Goal: Contribute content

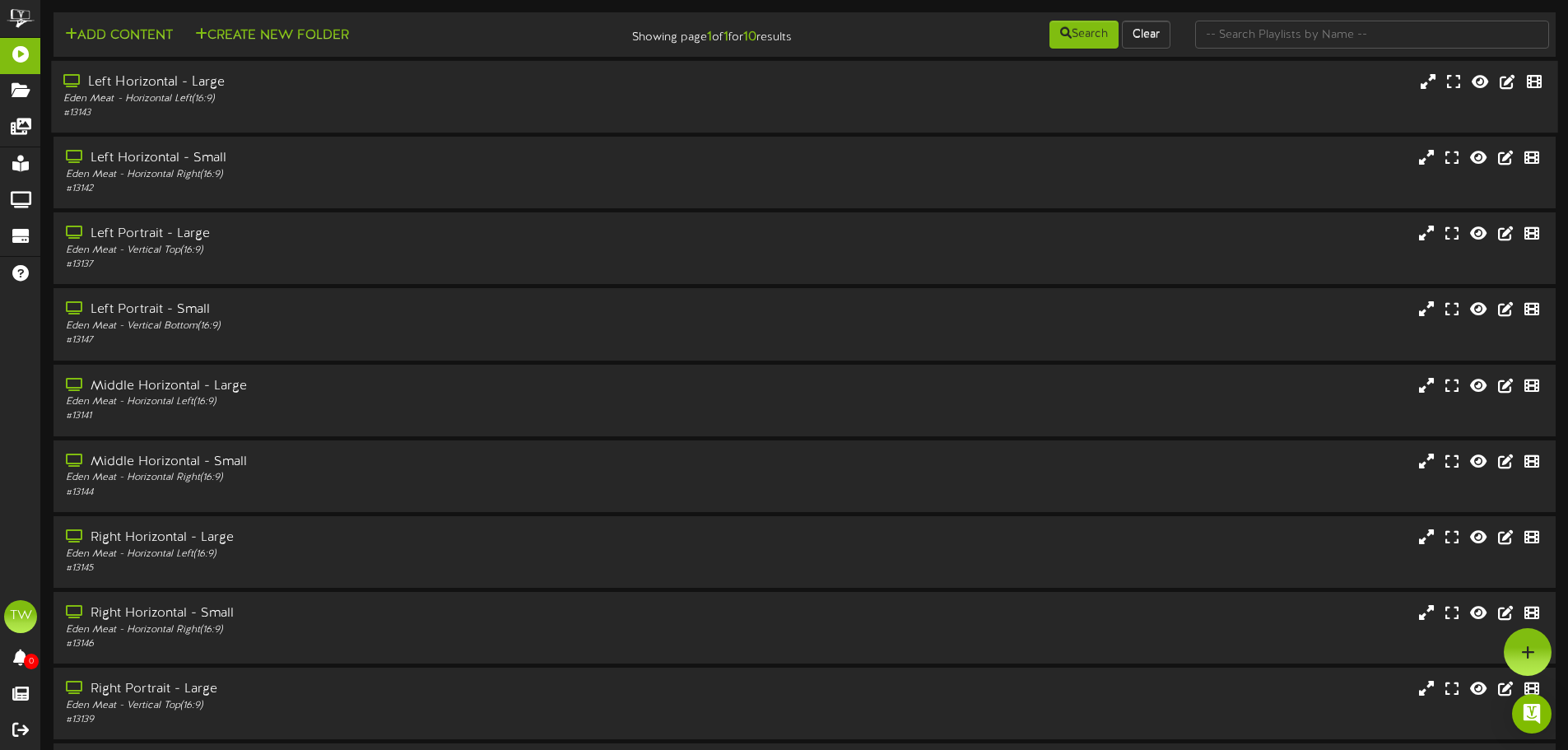
click at [288, 94] on div "Eden Meat - Horizontal Left ( 16:9 )" at bounding box center [364, 99] width 603 height 14
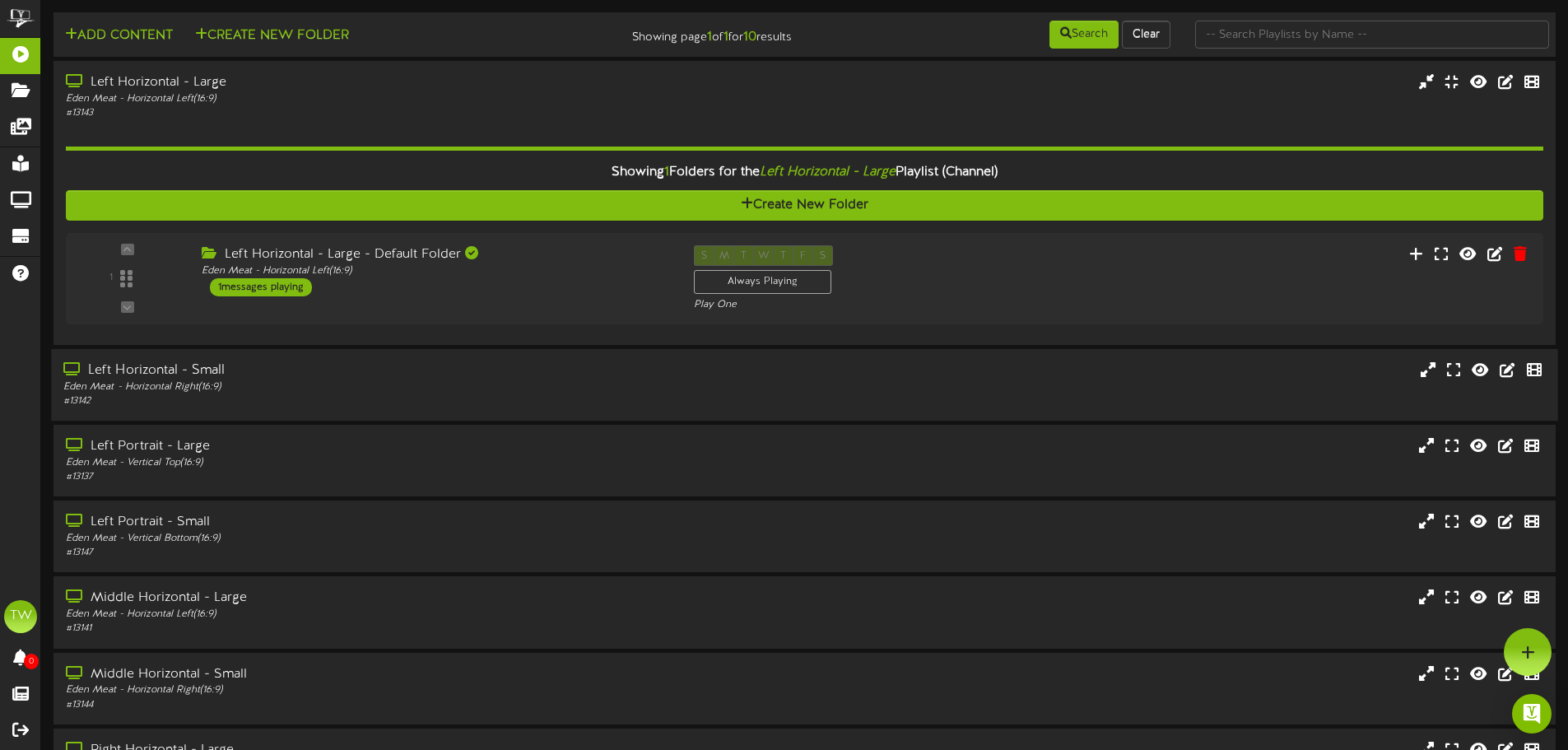
click at [479, 367] on div "Left Horizontal - Small" at bounding box center [364, 371] width 603 height 19
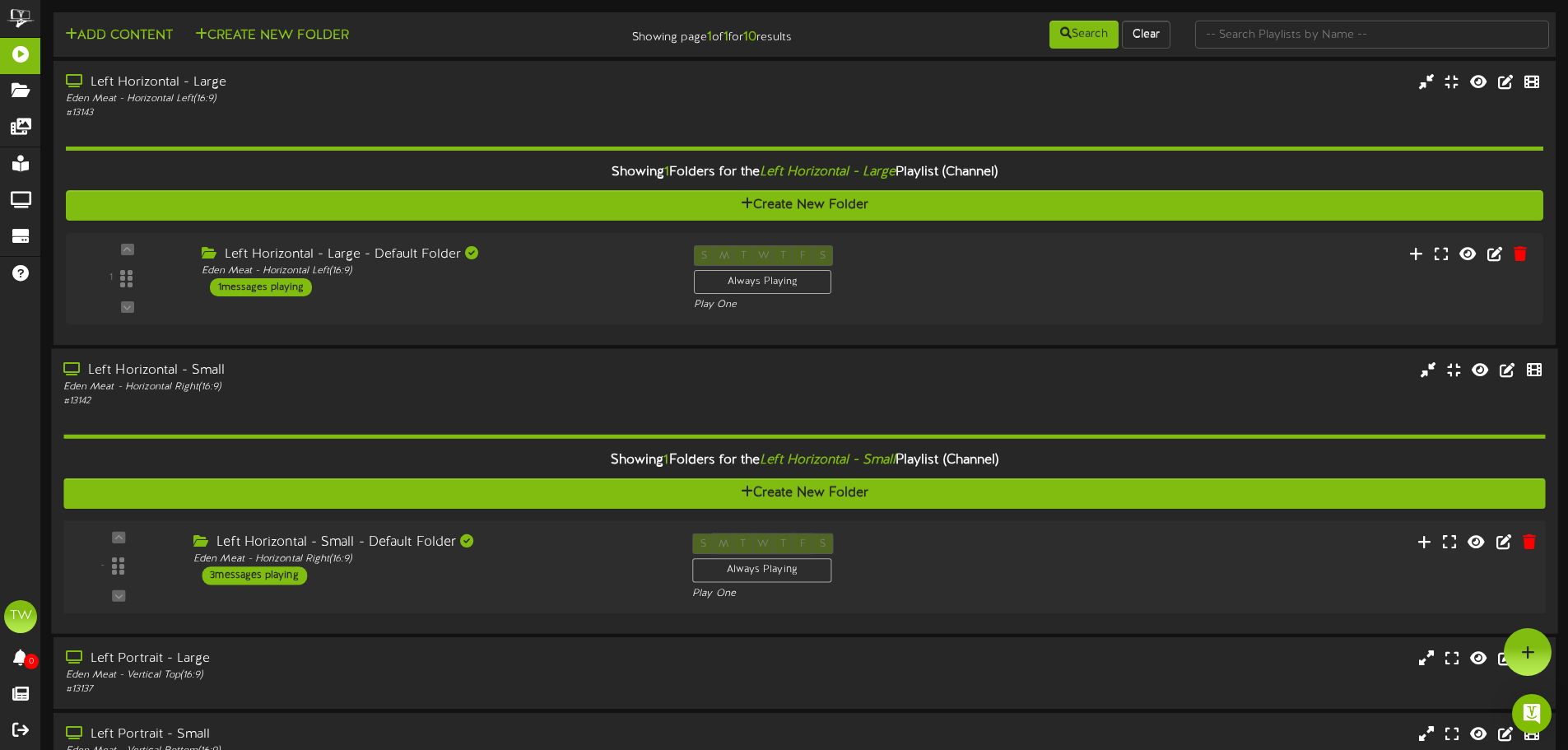
click at [517, 577] on div "Left Horizontal - Small - Default Folder Eden Meat - Horizontal Right ( 16:9 ) …" at bounding box center [430, 560] width 499 height 52
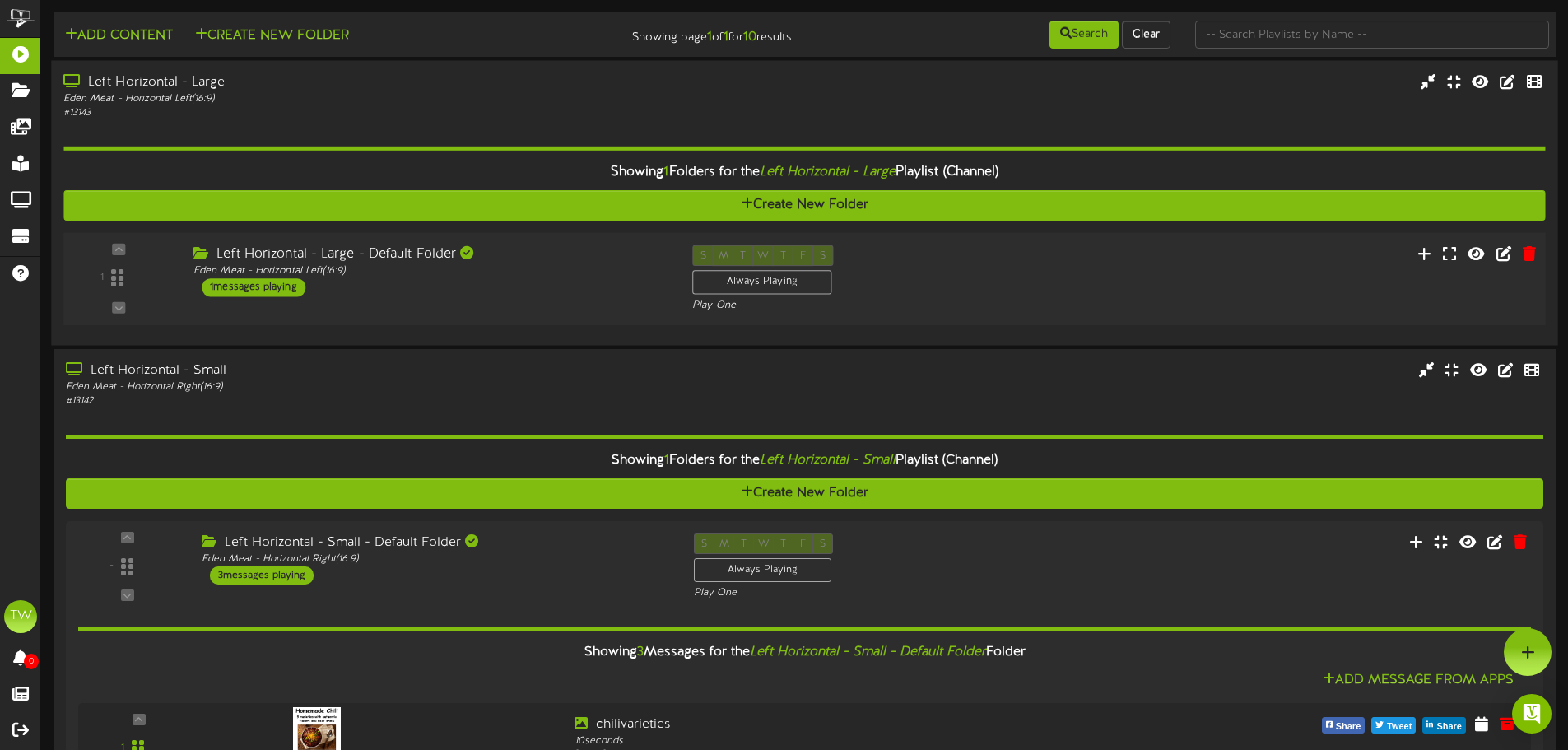
click at [490, 307] on div "1 ( 16:9" at bounding box center [804, 279] width 1497 height 68
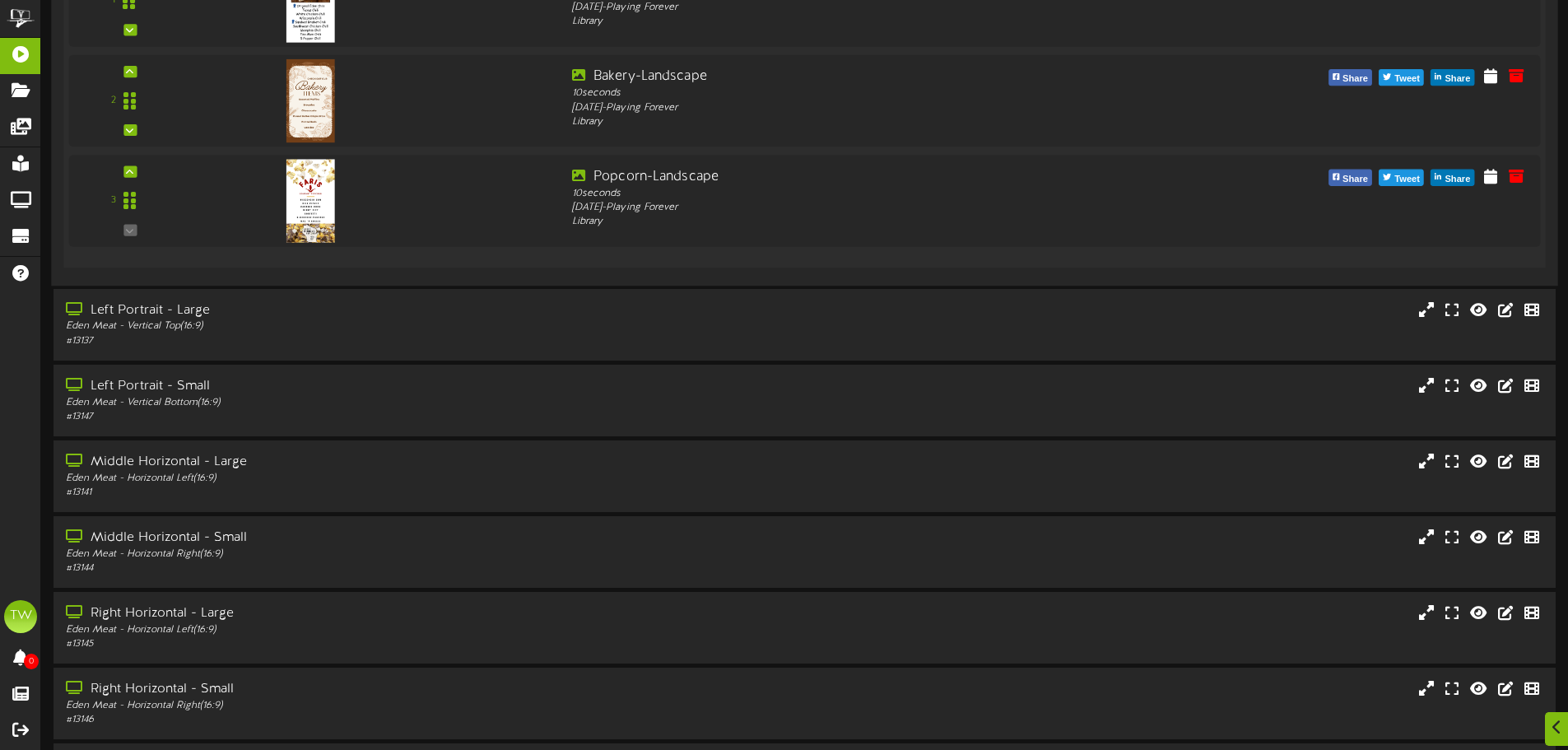
scroll to position [988, 0]
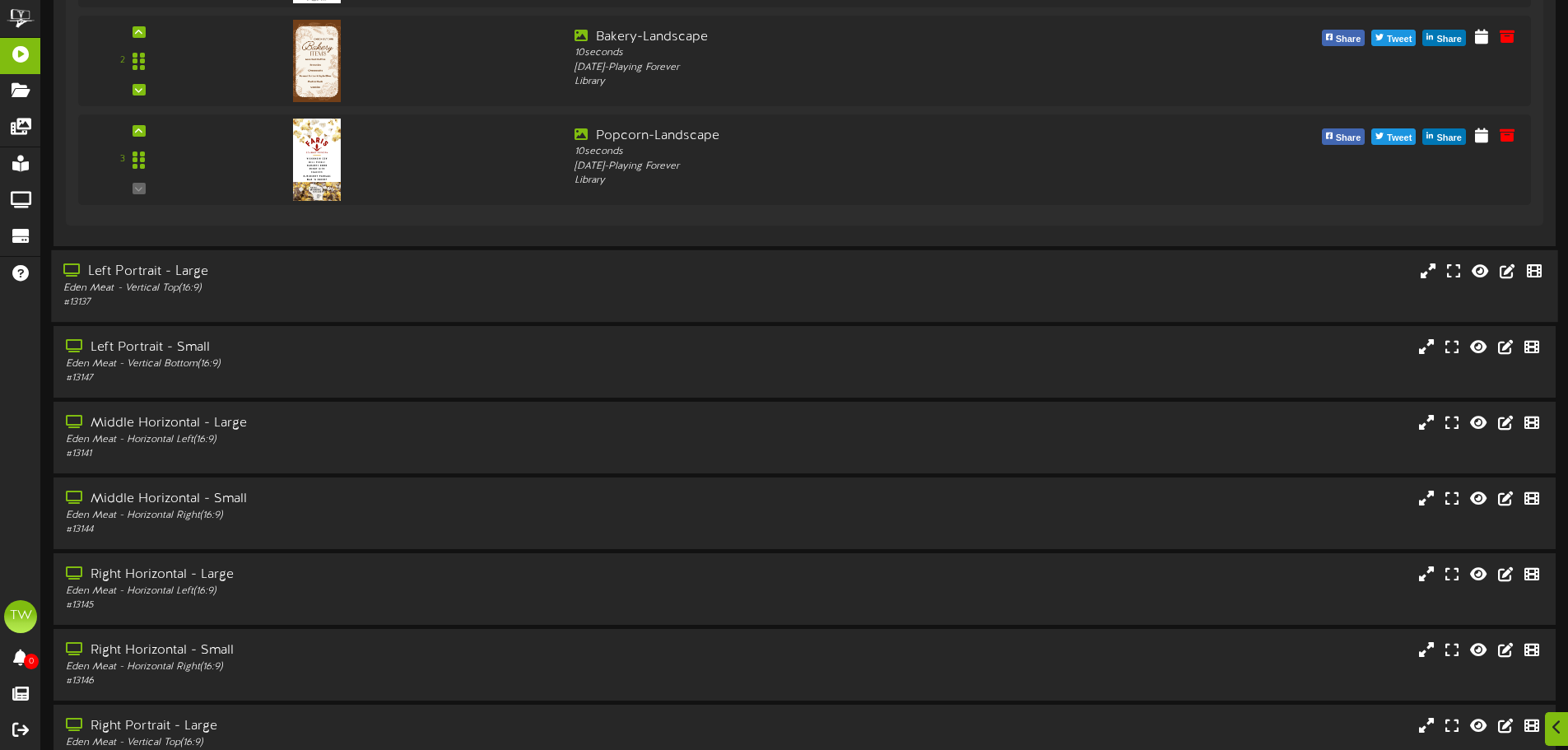
click at [424, 280] on div "Left Portrait - Large" at bounding box center [364, 271] width 603 height 19
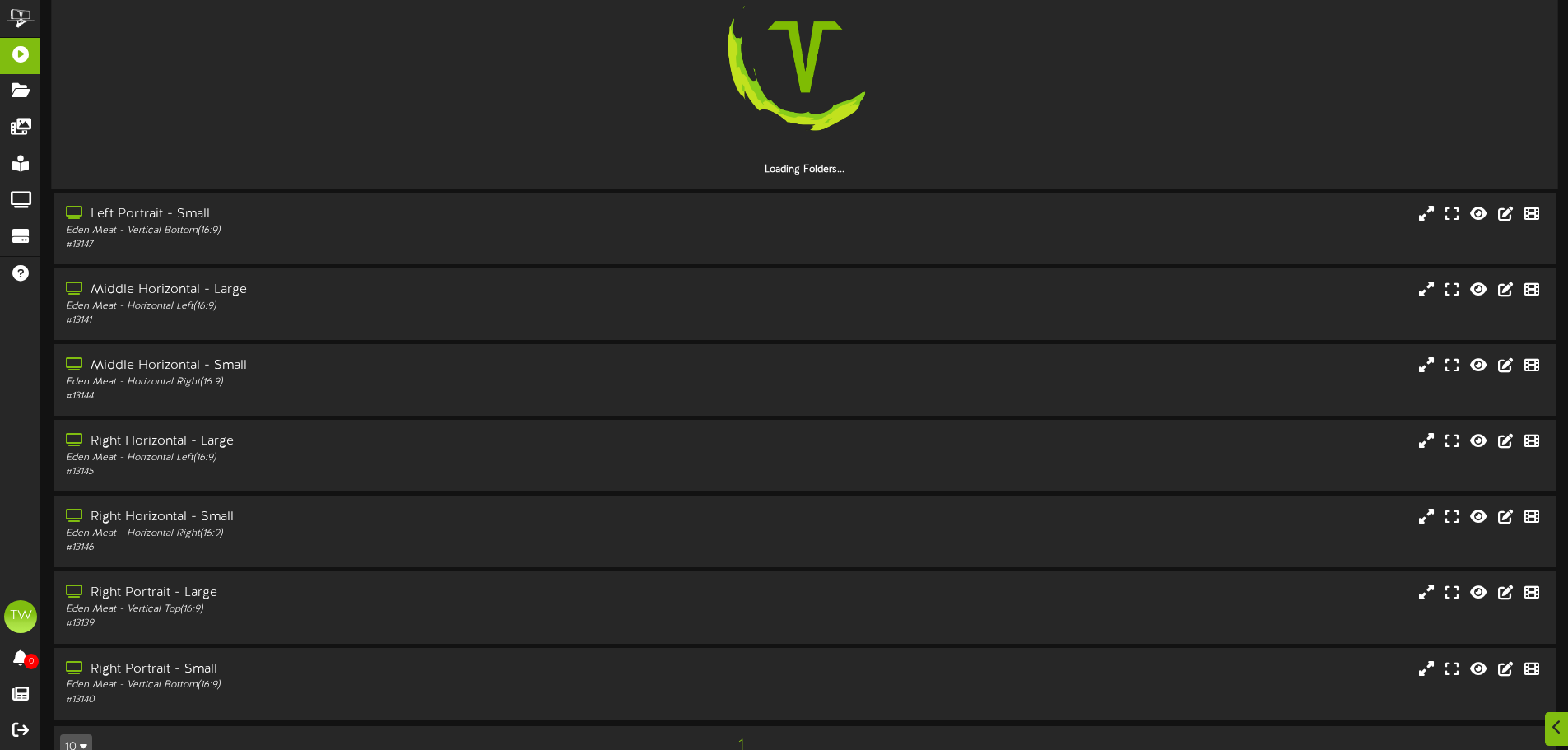
scroll to position [1417, 0]
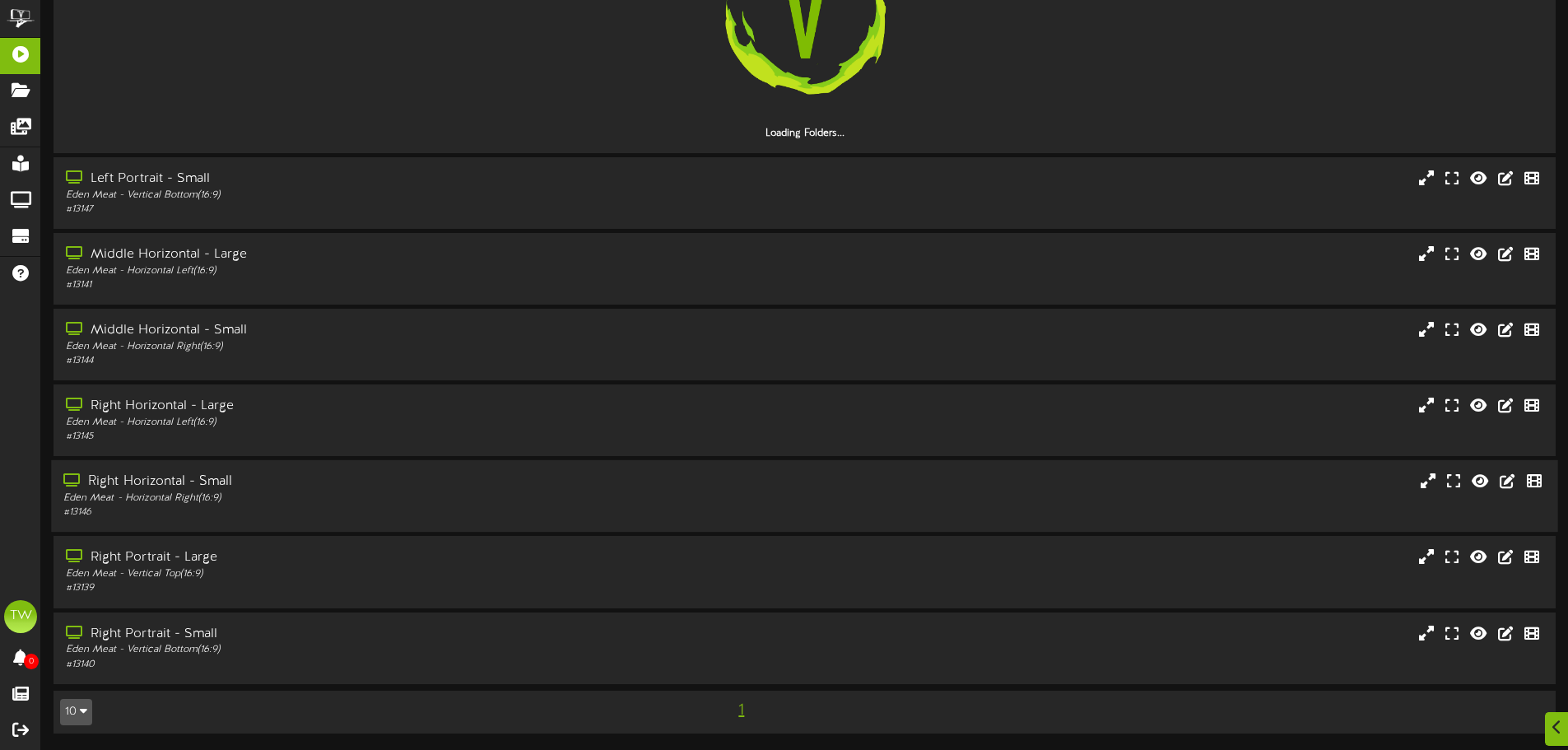
click at [460, 505] on div "Eden Meat - Horizontal Right ( 16:9 )" at bounding box center [364, 498] width 603 height 14
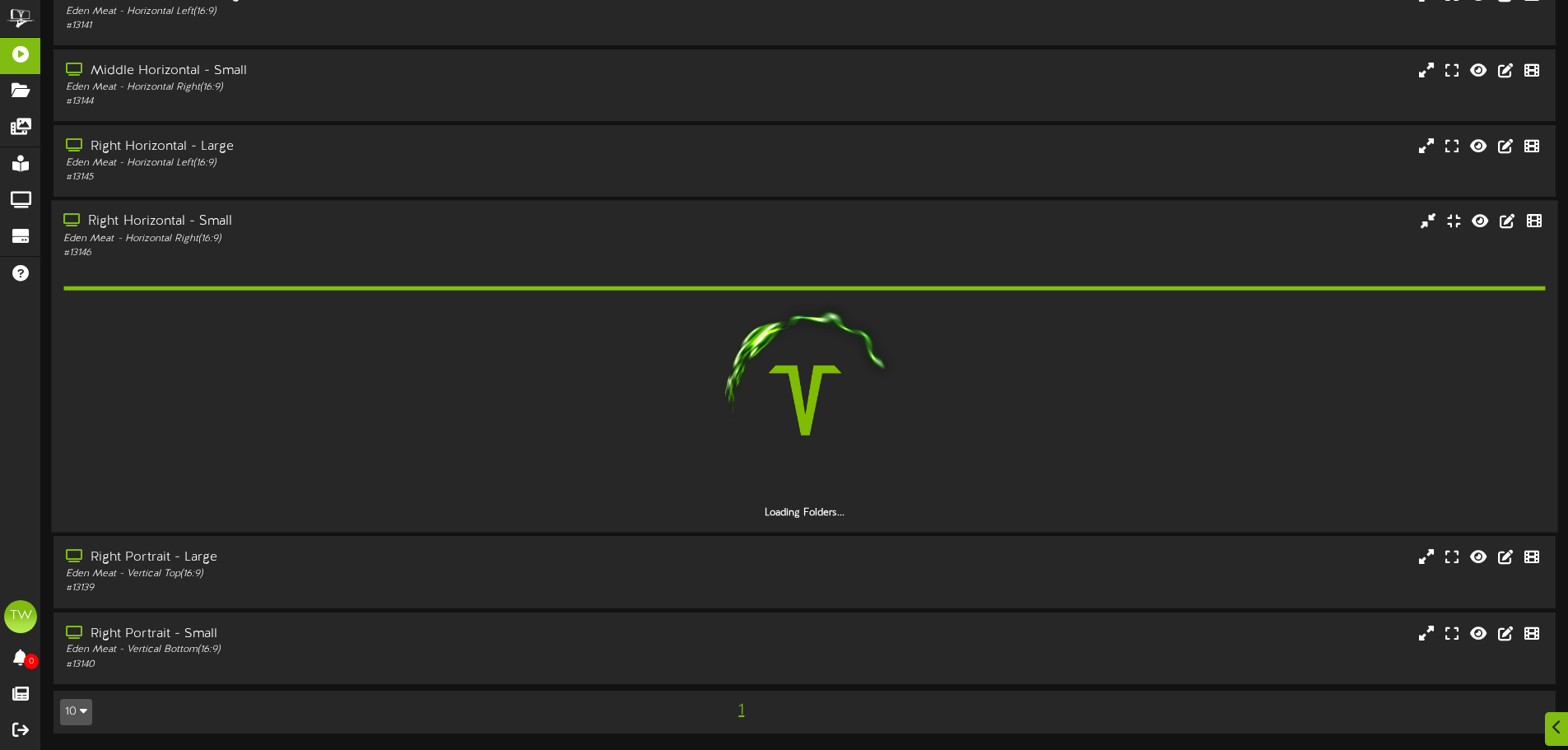
scroll to position [1582, 0]
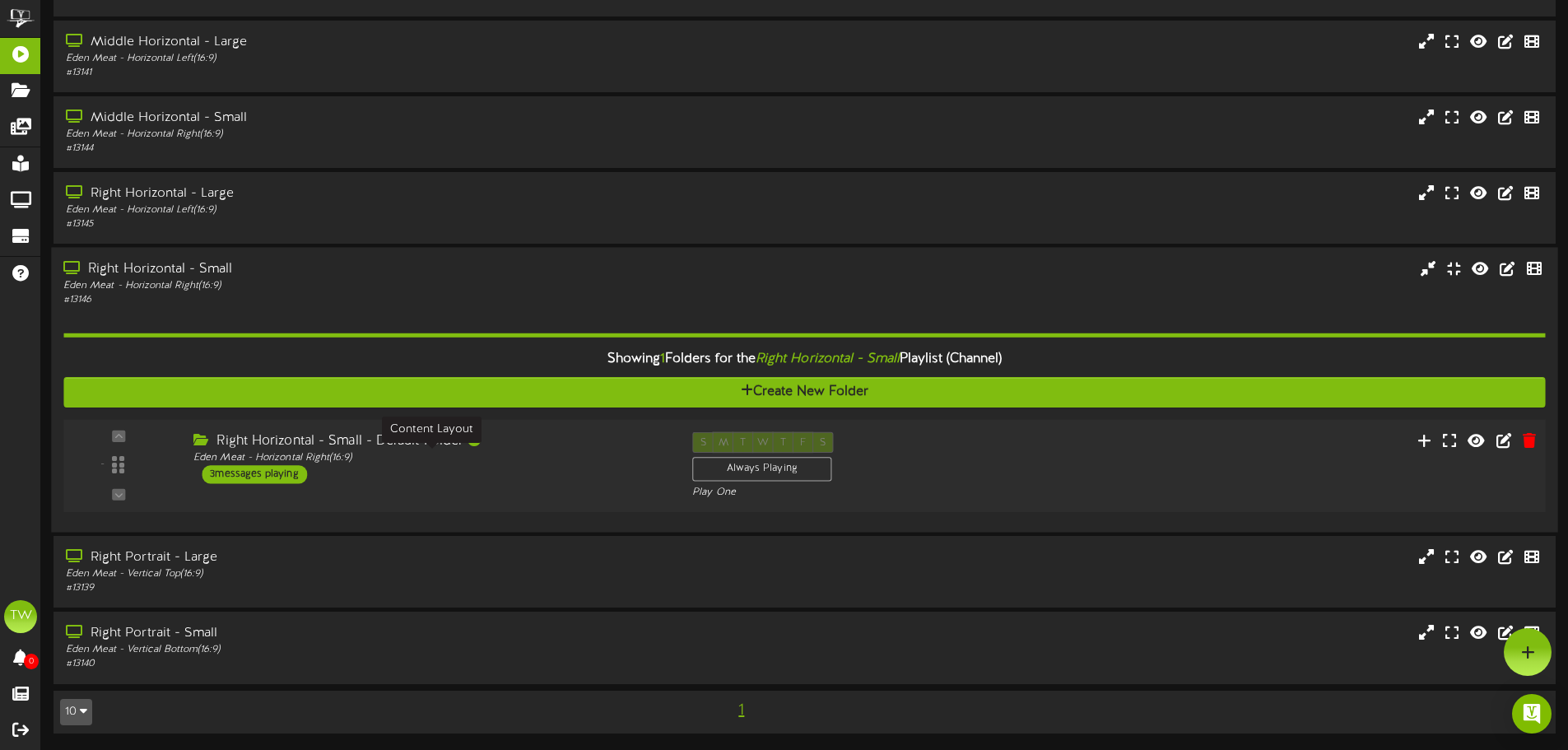
click at [552, 457] on div "Eden Meat - Horizontal Right ( 16:9 )" at bounding box center [430, 458] width 474 height 14
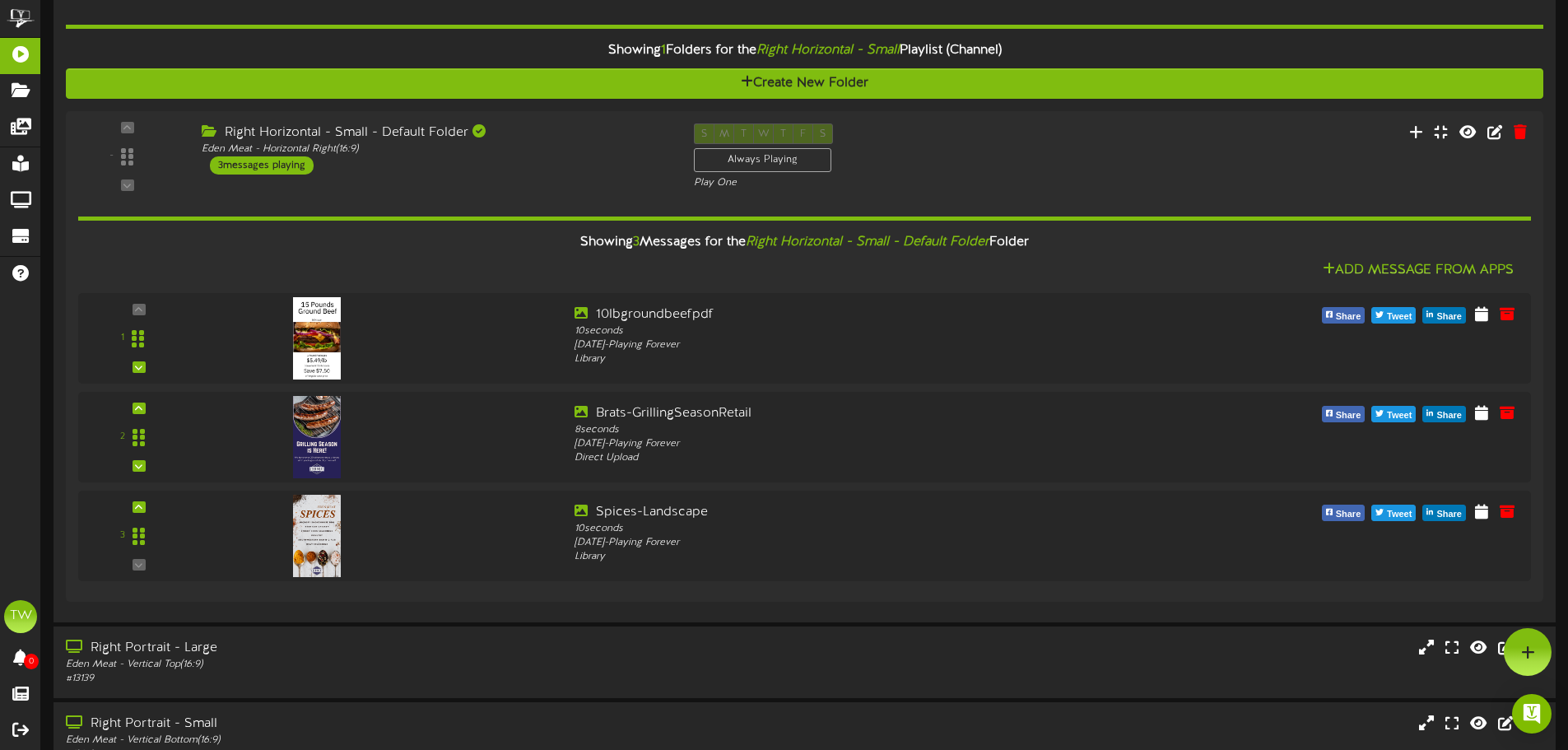
scroll to position [1911, 0]
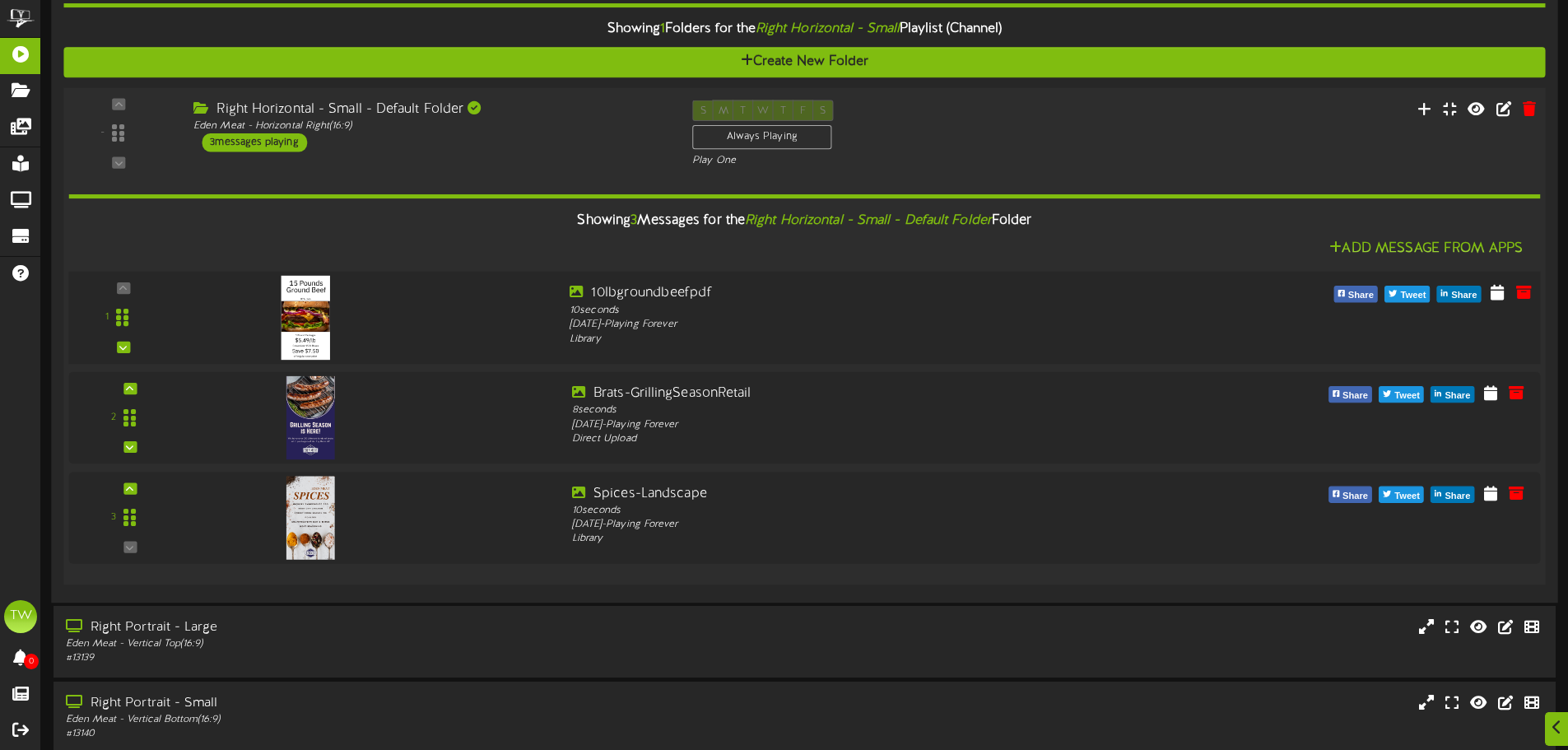
click at [495, 312] on div at bounding box center [371, 313] width 372 height 60
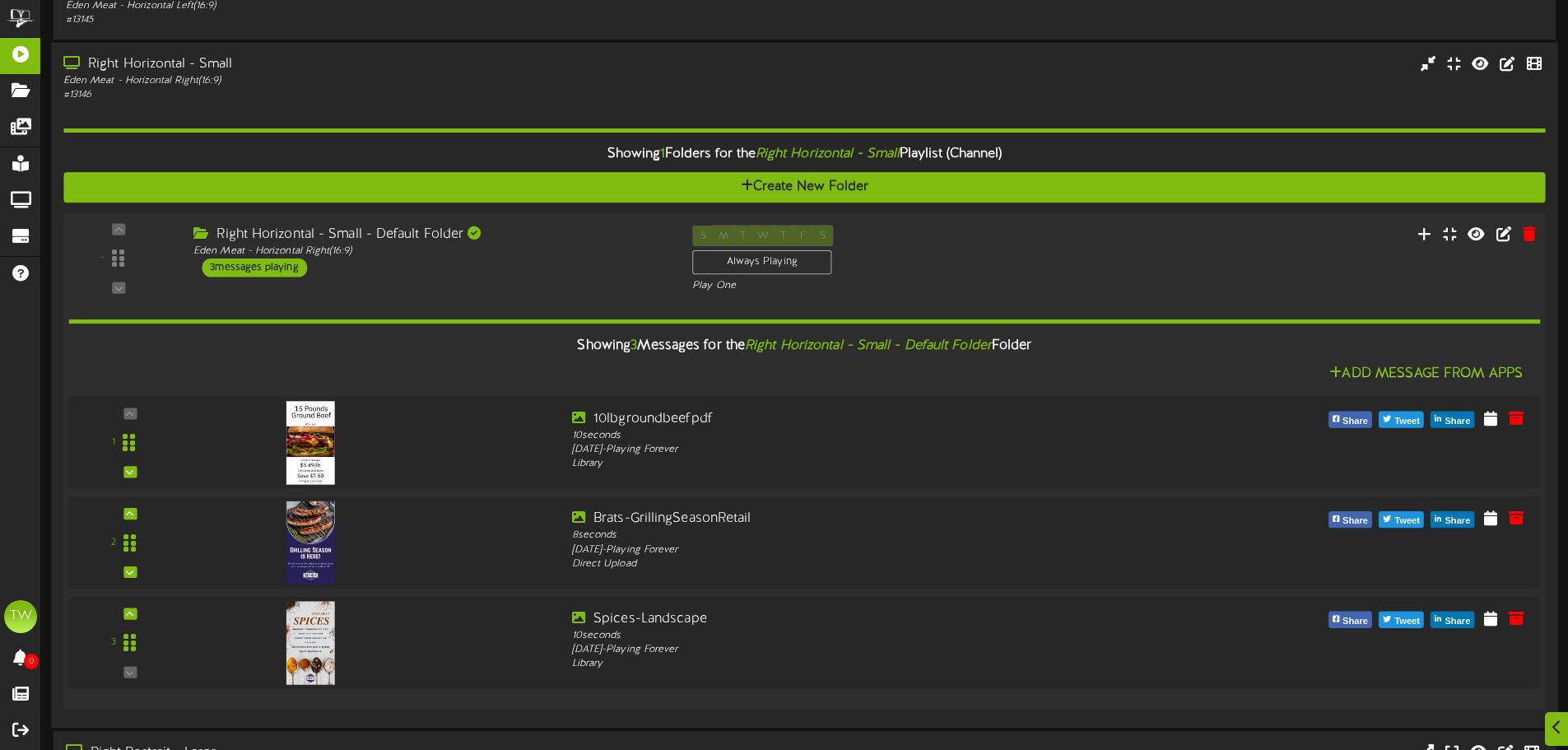
scroll to position [1747, 0]
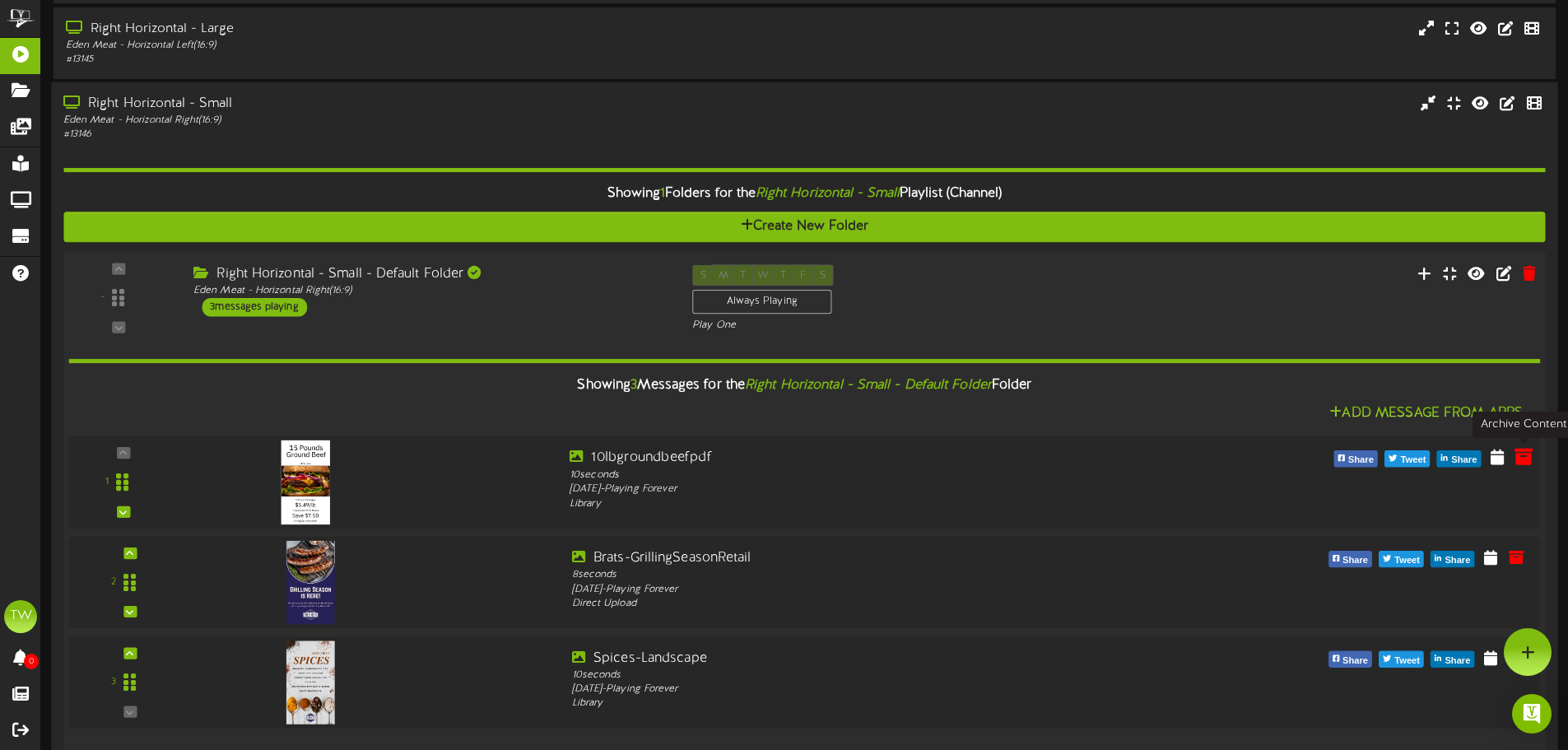
click at [1522, 455] on icon at bounding box center [1524, 457] width 18 height 18
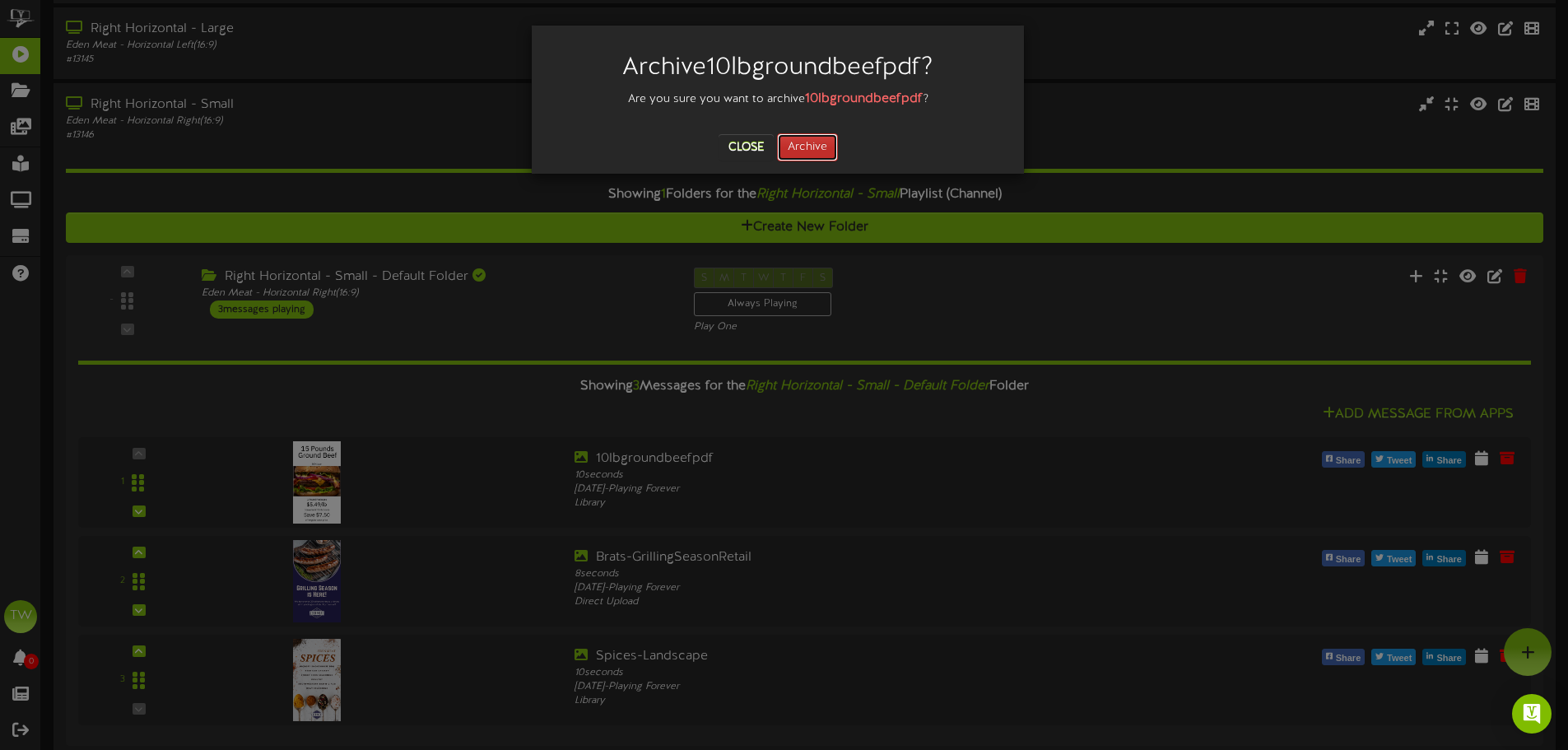
click at [800, 147] on button "Archive" at bounding box center [807, 147] width 61 height 28
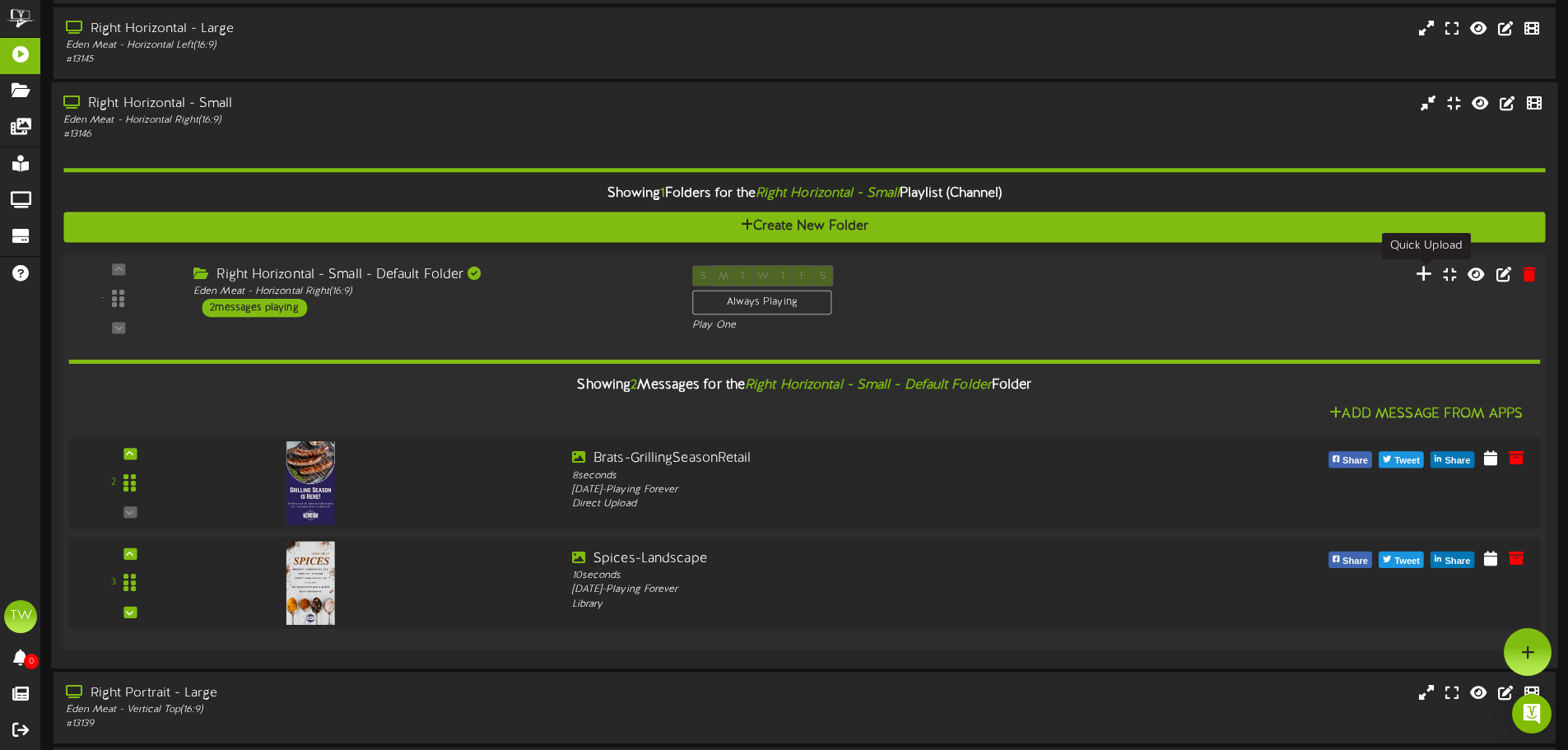
click at [1429, 274] on icon at bounding box center [1424, 274] width 17 height 18
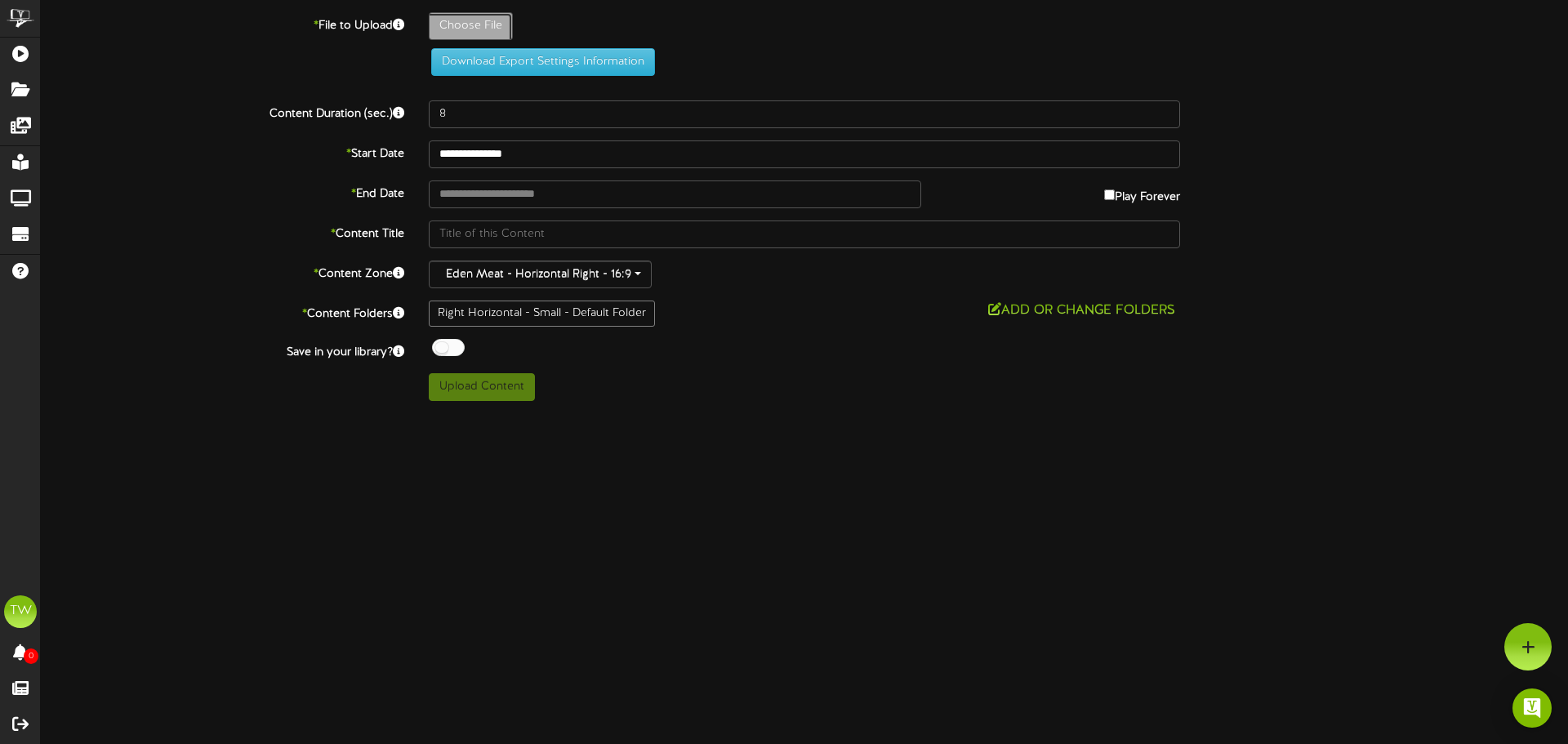
type input "**********"
type input "10lbgroundbeefpdf"
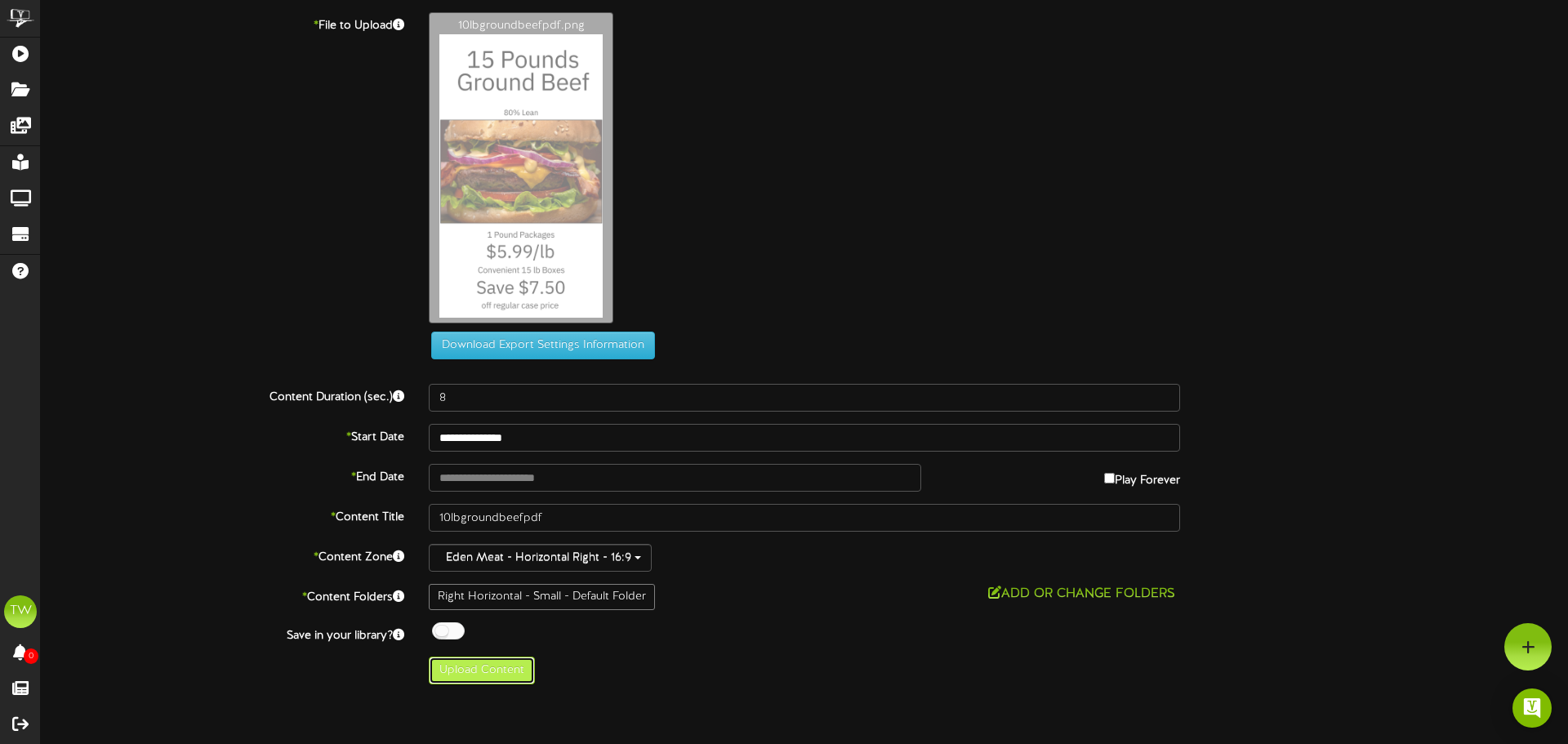
click at [504, 671] on button "Upload Content" at bounding box center [481, 670] width 106 height 28
type input "**********"
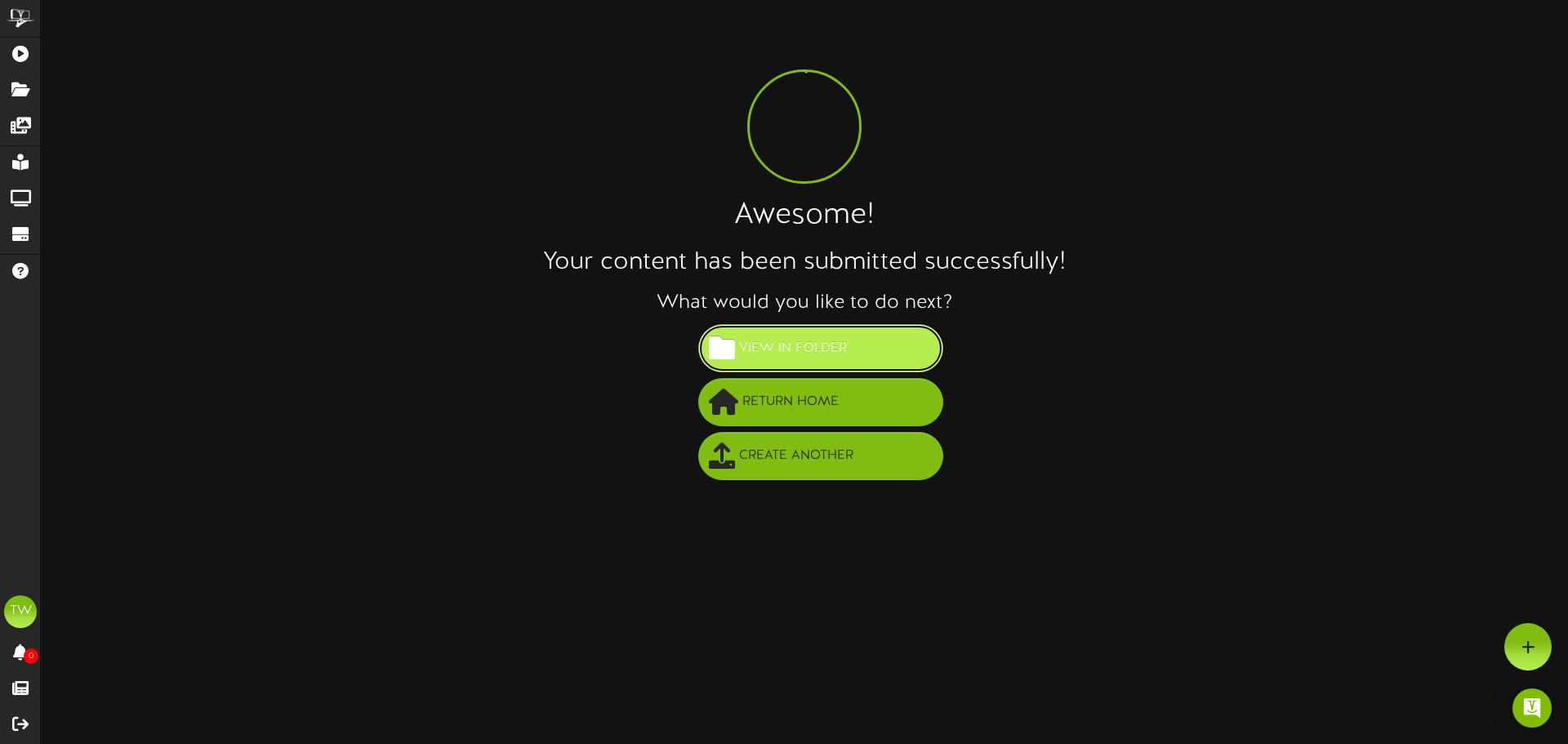
click at [787, 356] on span "View in Folder" at bounding box center [793, 349] width 116 height 27
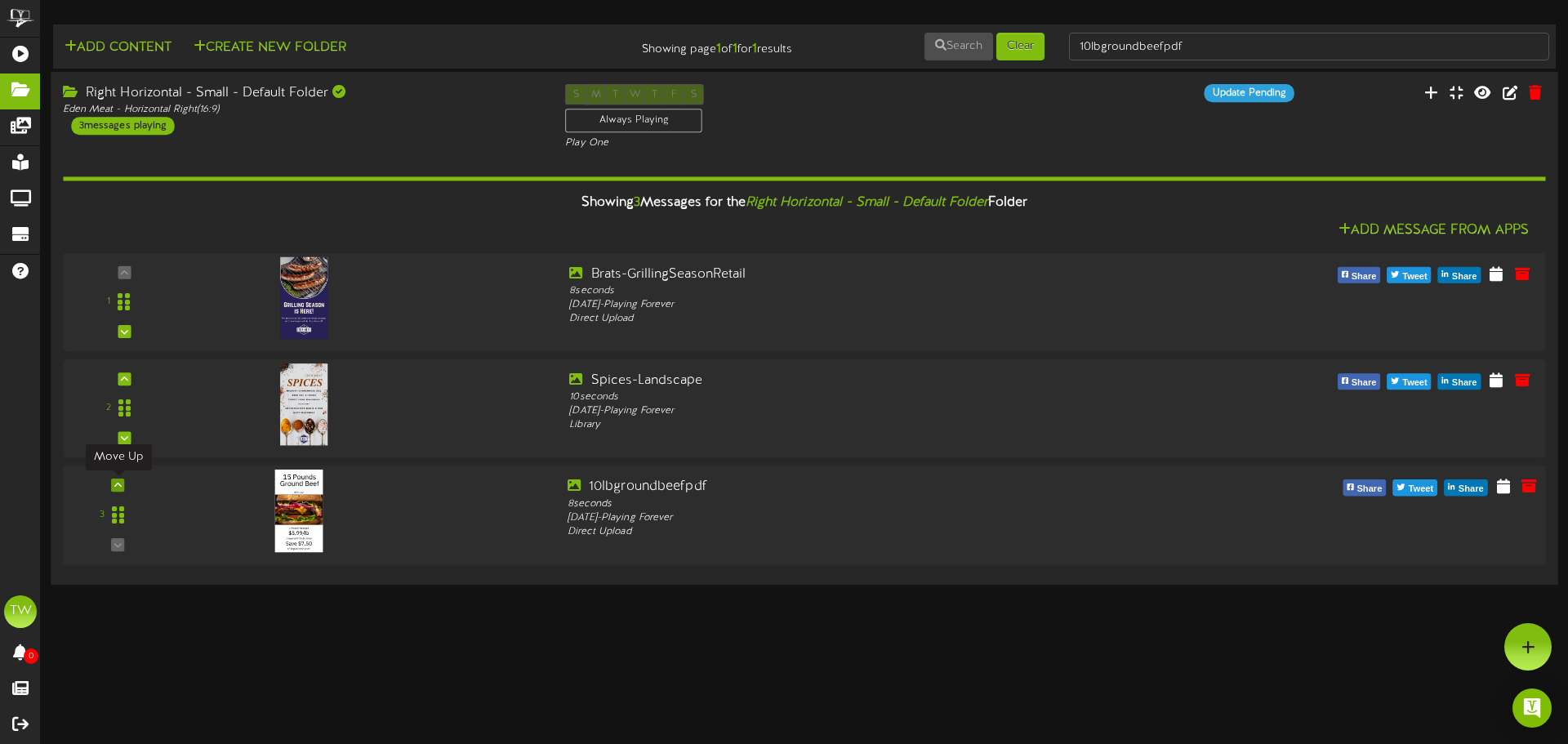
click at [121, 484] on icon at bounding box center [118, 485] width 7 height 8
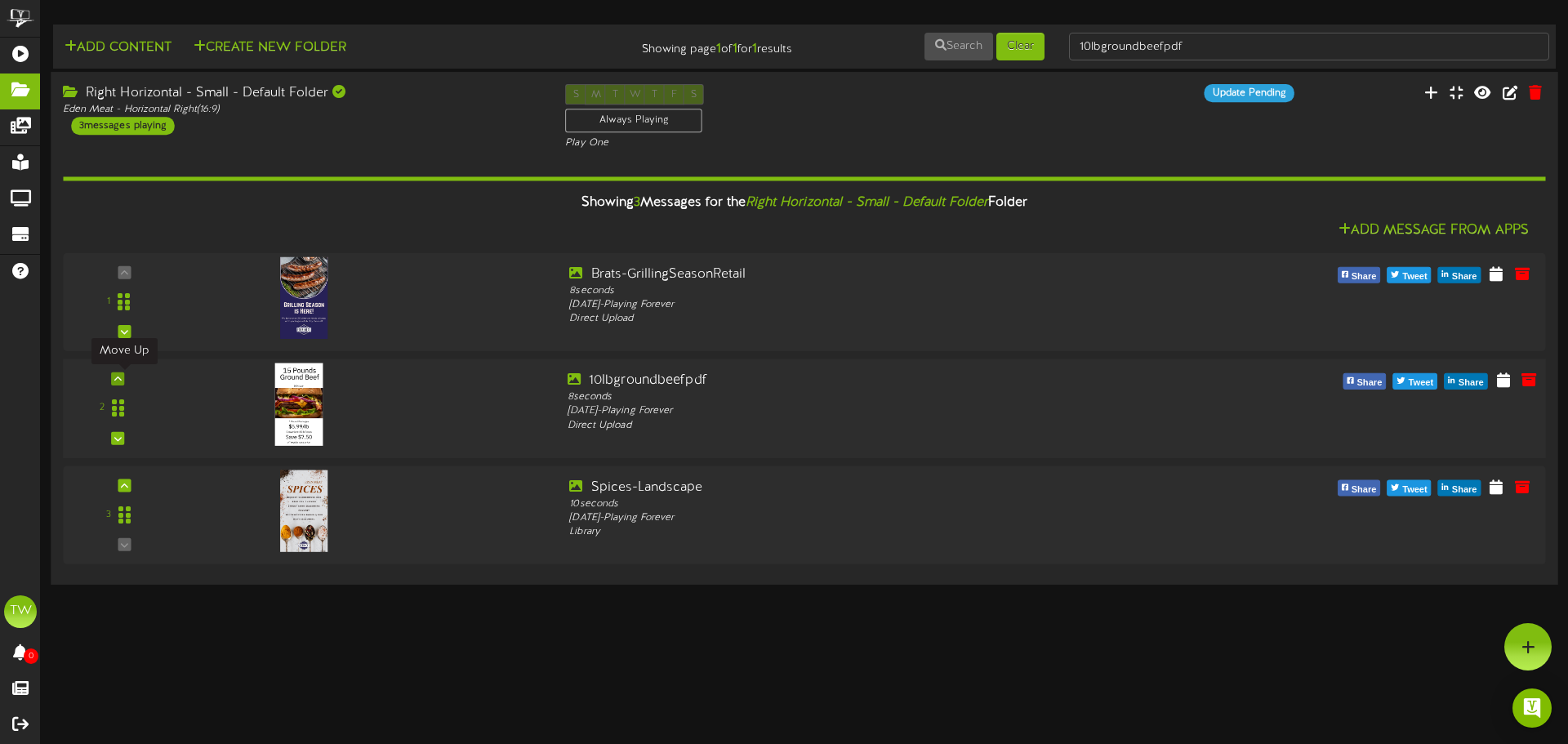
click at [122, 378] on icon at bounding box center [118, 379] width 7 height 8
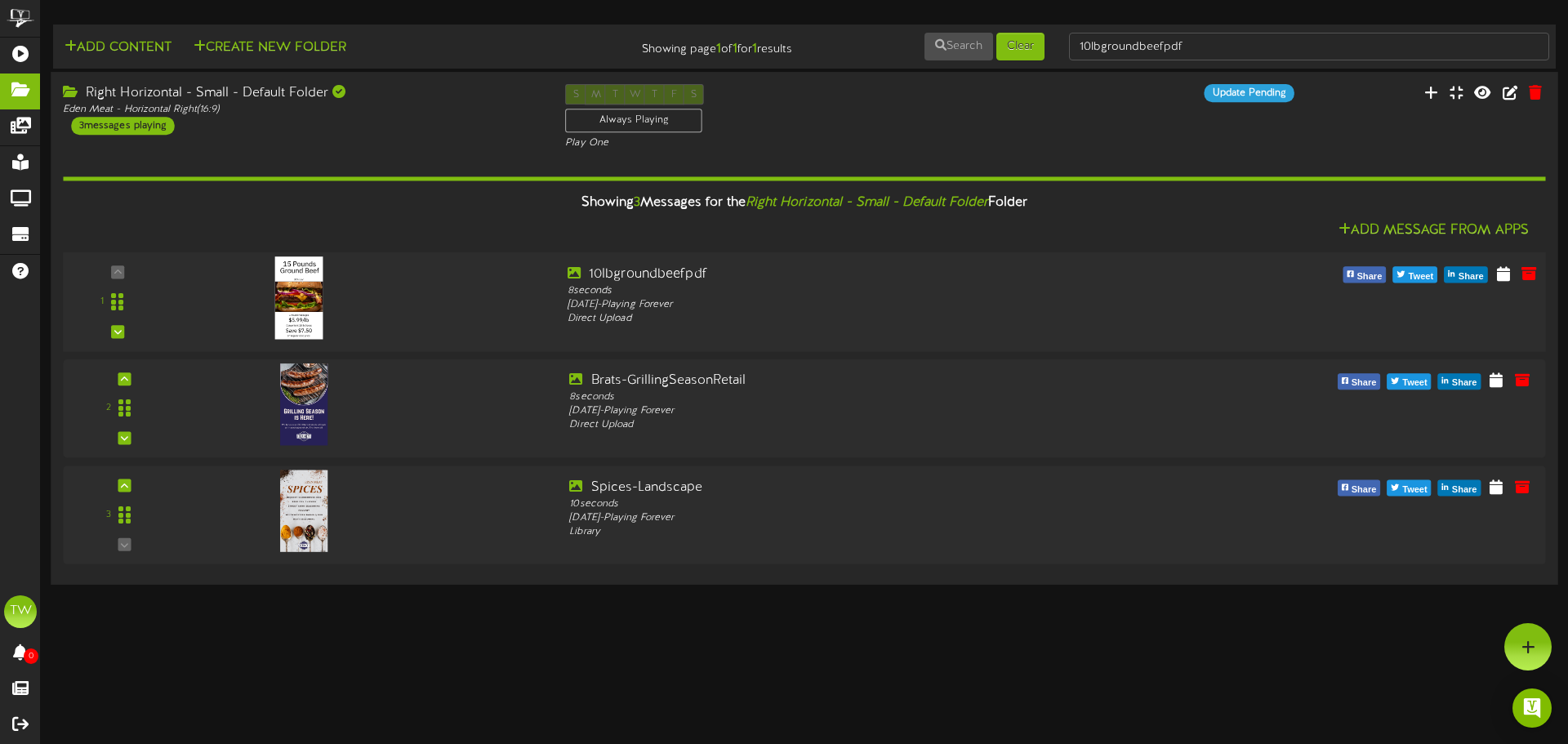
click at [371, 320] on div at bounding box center [297, 281] width 191 height 83
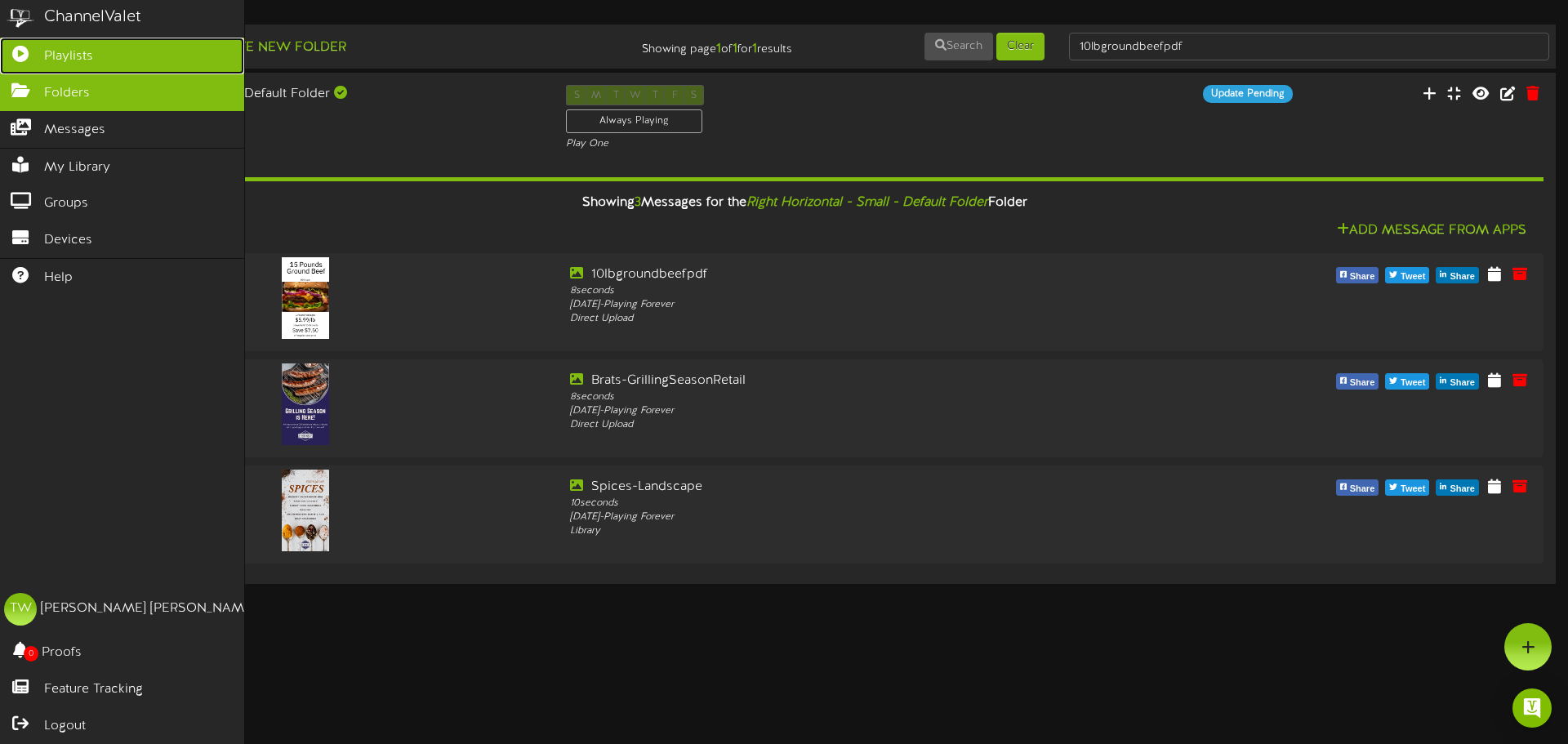
click at [46, 64] on span "Playlists" at bounding box center [69, 56] width 49 height 19
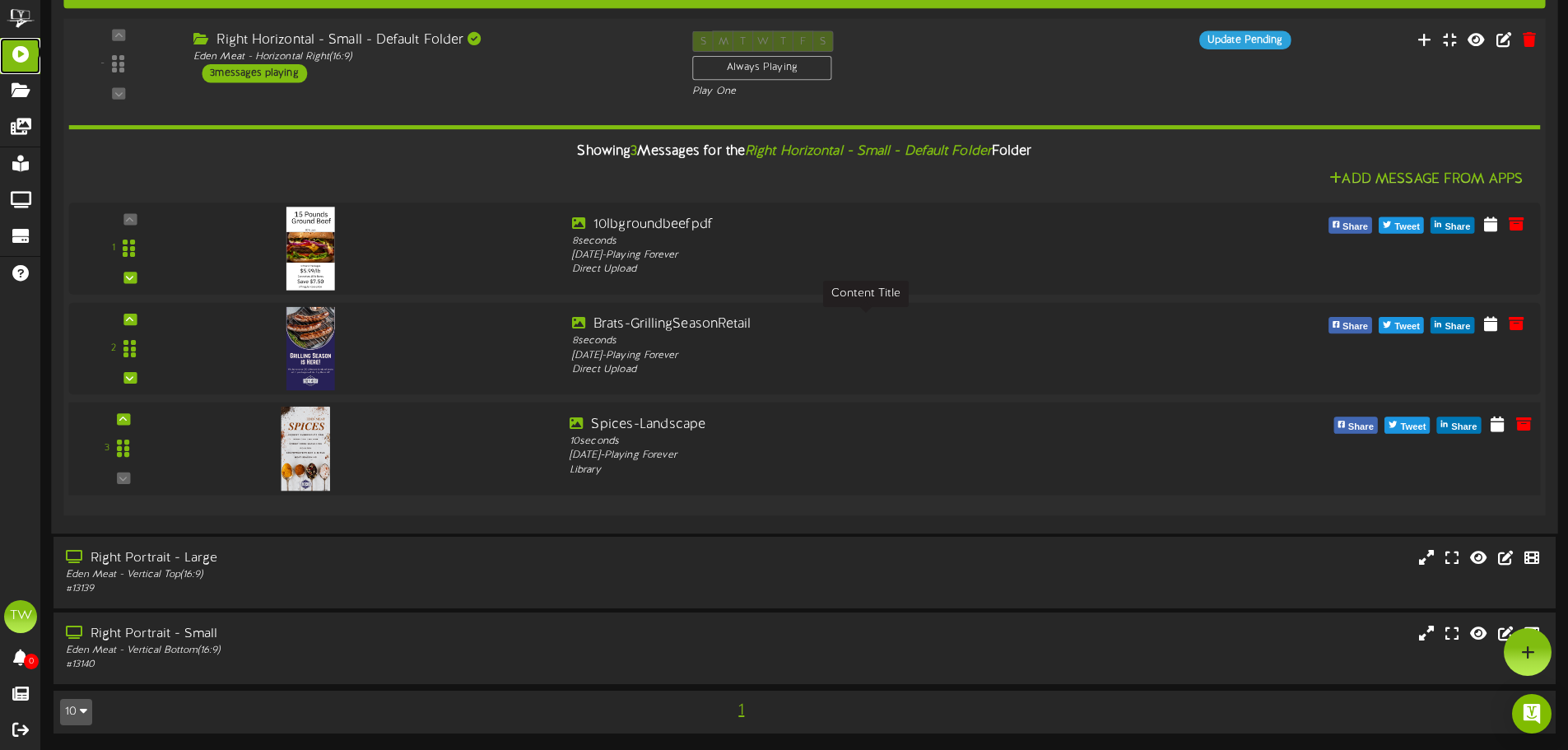
scroll to position [1816, 0]
